Goal: Check status: Check status

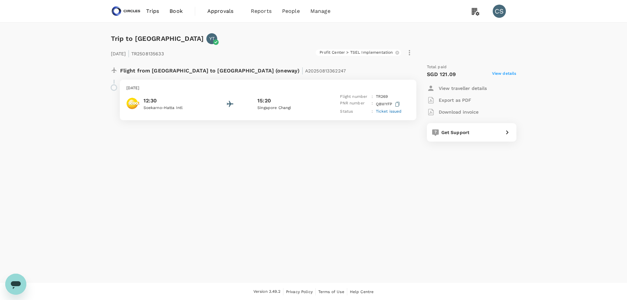
click at [510, 74] on span "View details" at bounding box center [504, 74] width 24 height 8
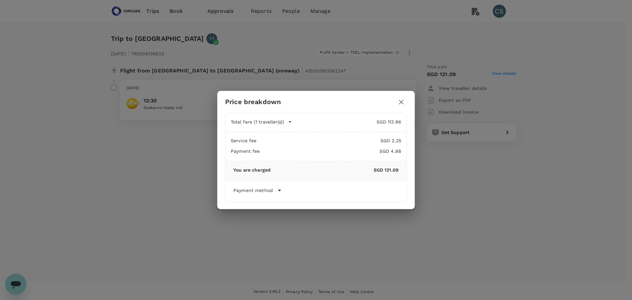
click at [400, 99] on icon "button" at bounding box center [401, 102] width 8 height 8
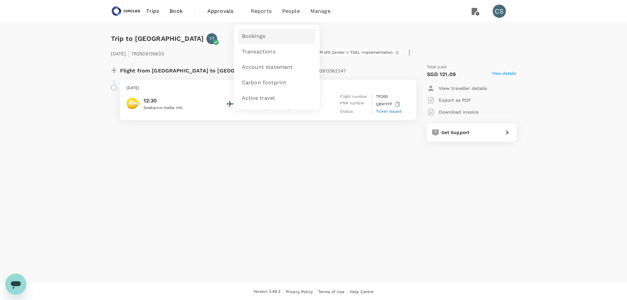
click at [257, 39] on span "Bookings" at bounding box center [253, 37] width 23 height 8
click at [509, 69] on div "Total paid" at bounding box center [471, 67] width 89 height 7
click at [507, 73] on span "View details" at bounding box center [504, 74] width 24 height 8
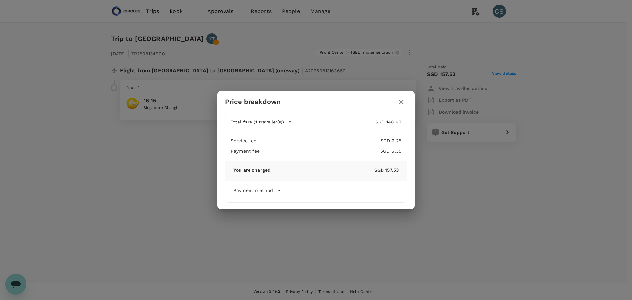
click at [398, 101] on icon "button" at bounding box center [401, 102] width 8 height 8
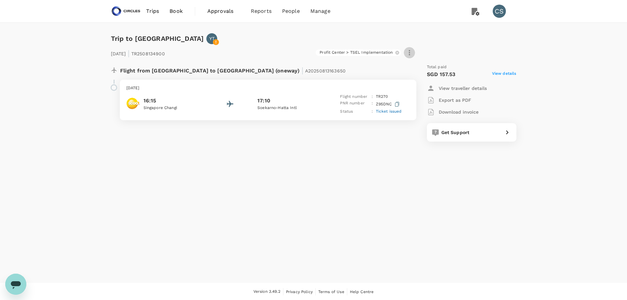
click at [407, 53] on icon "button" at bounding box center [409, 53] width 8 height 8
click at [435, 42] on div at bounding box center [316, 150] width 632 height 300
